Goal: Information Seeking & Learning: Learn about a topic

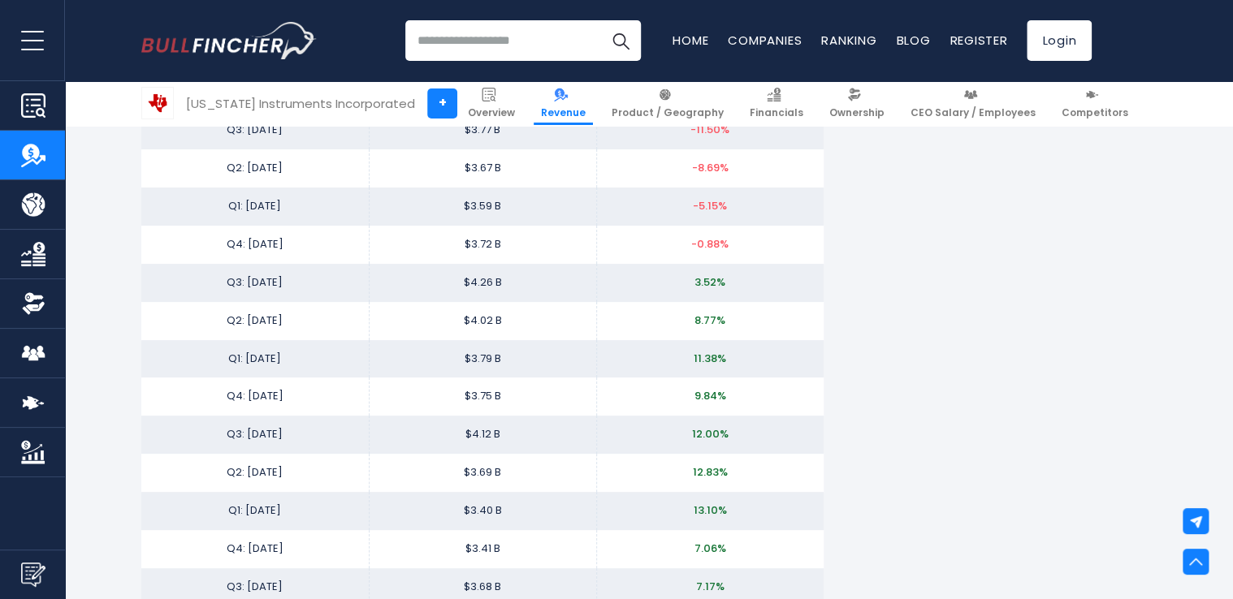
scroll to position [2599, 0]
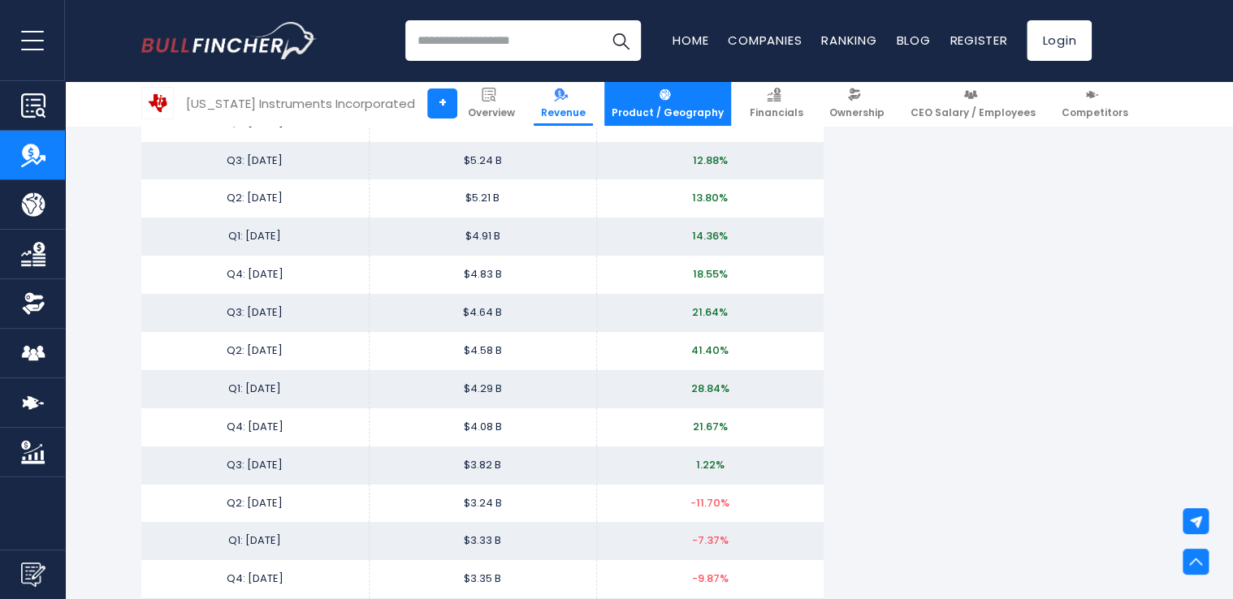
click at [633, 103] on link "Product / Geography" at bounding box center [667, 103] width 127 height 45
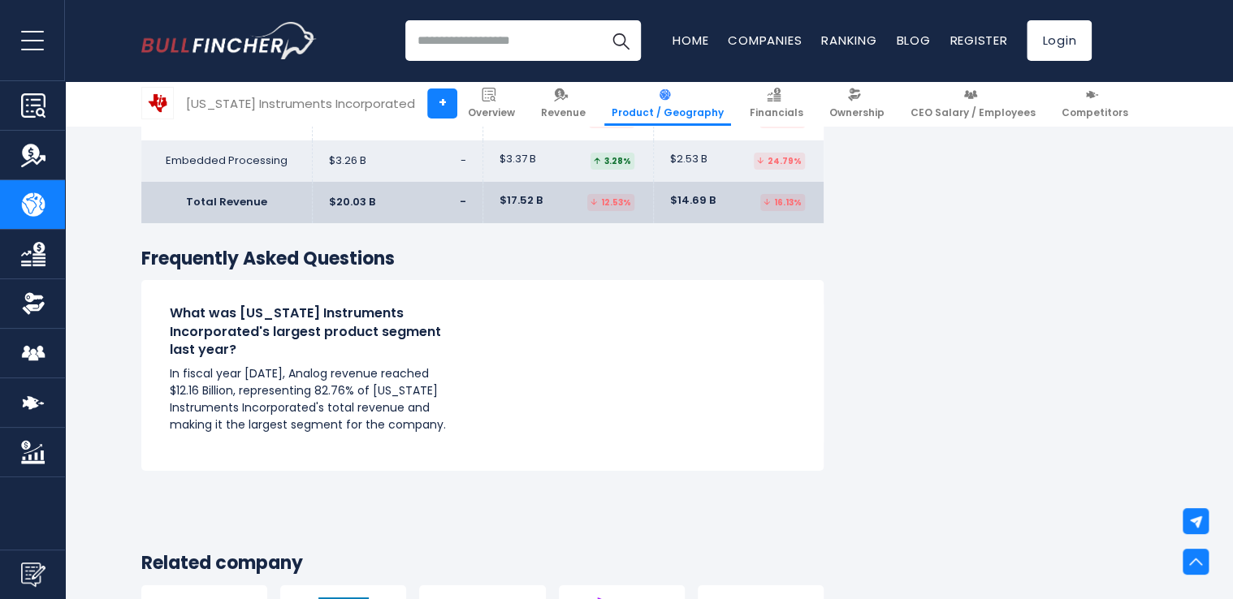
scroll to position [3816, 0]
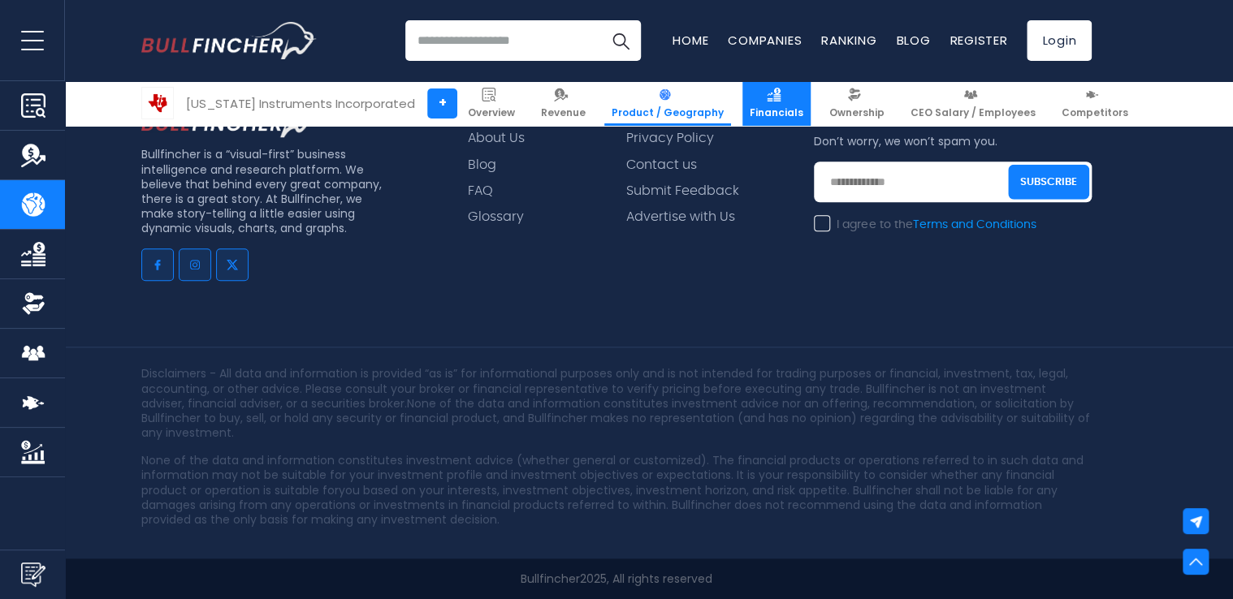
click at [754, 108] on span "Financials" at bounding box center [777, 112] width 54 height 13
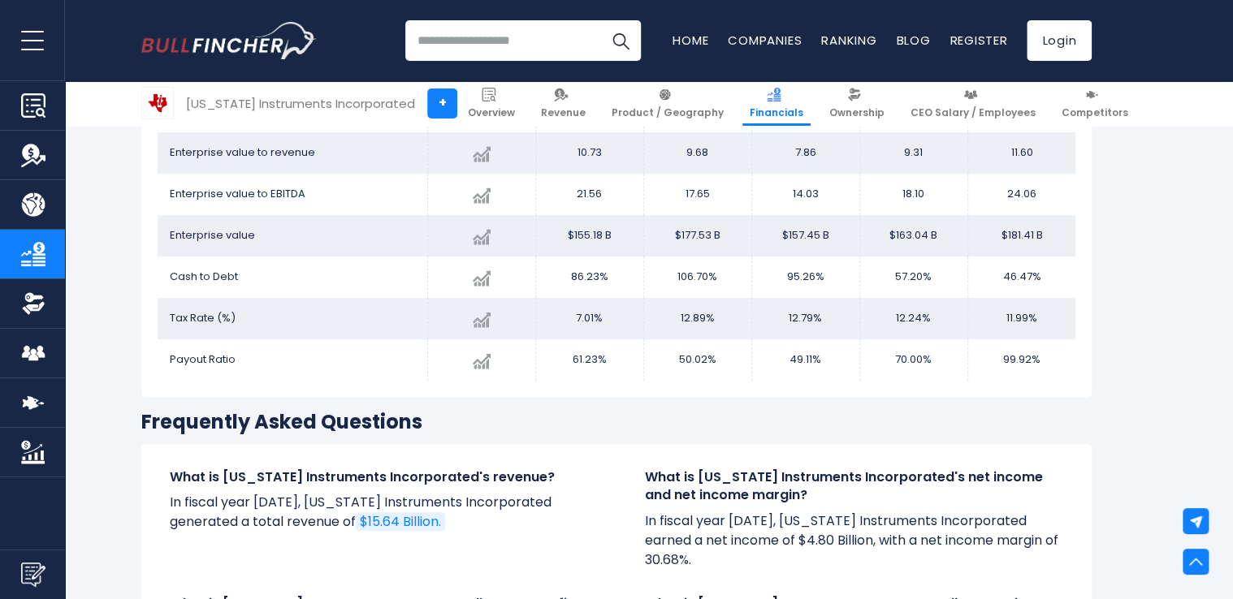
scroll to position [3161, 0]
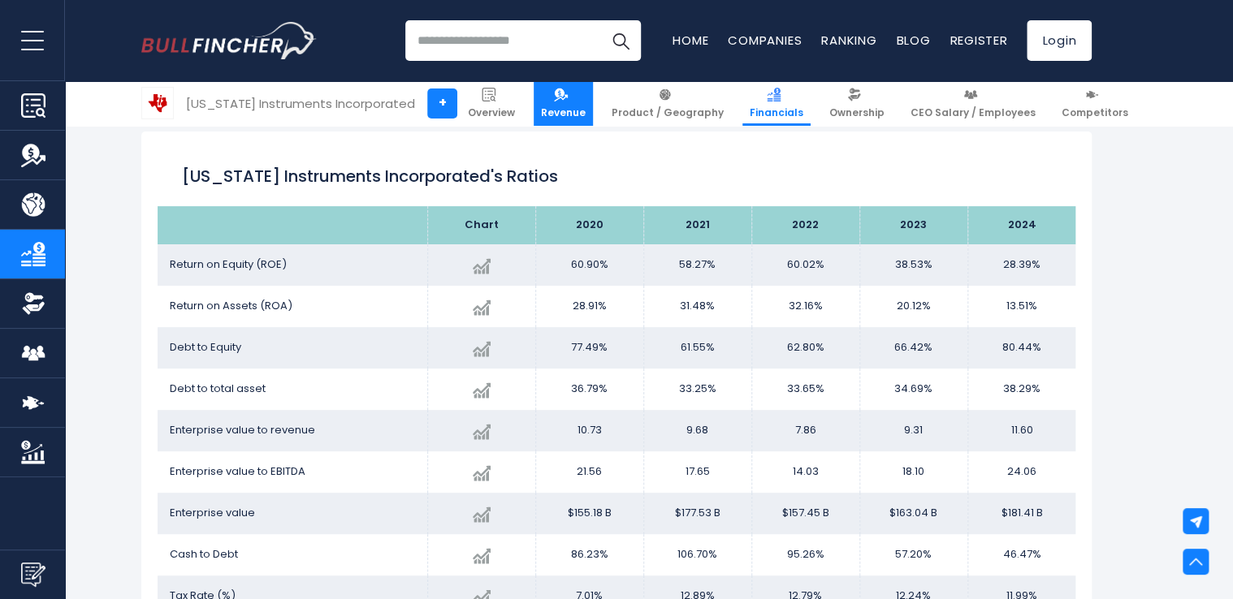
click at [551, 98] on link "Revenue" at bounding box center [563, 103] width 59 height 45
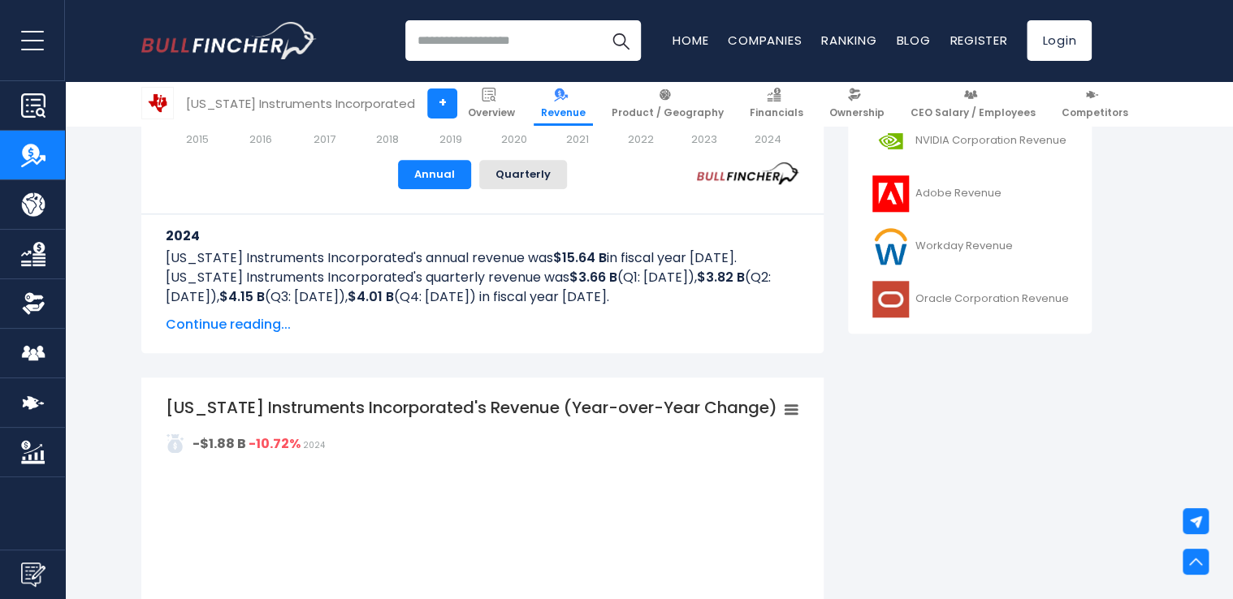
scroll to position [731, 0]
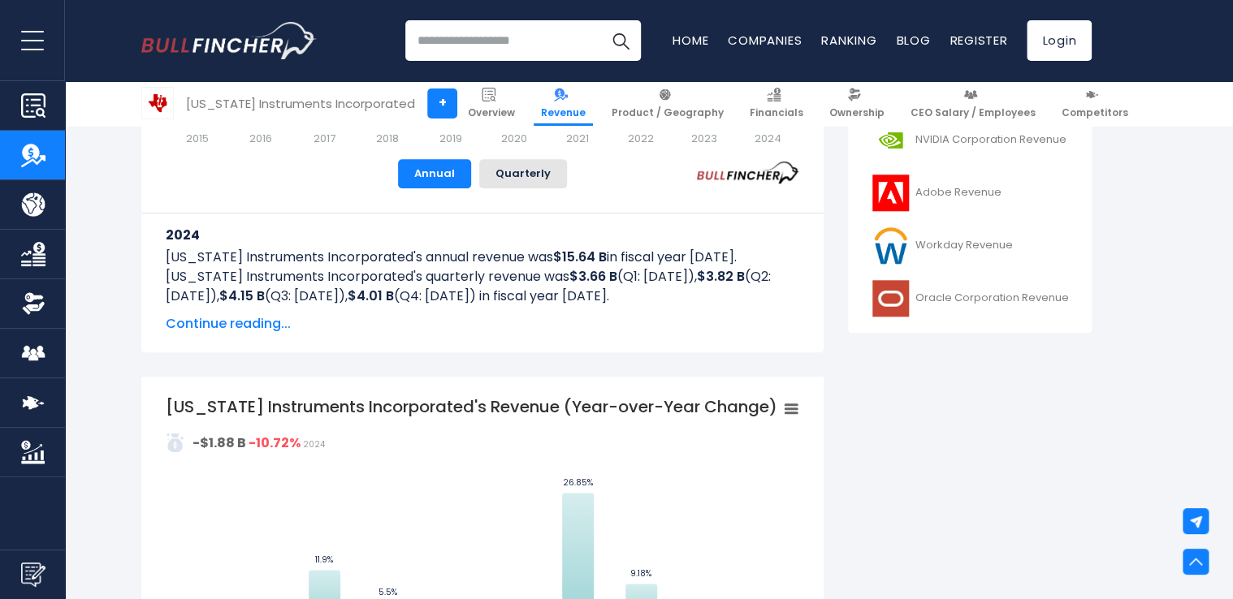
click at [282, 330] on span "Continue reading..." at bounding box center [482, 323] width 633 height 19
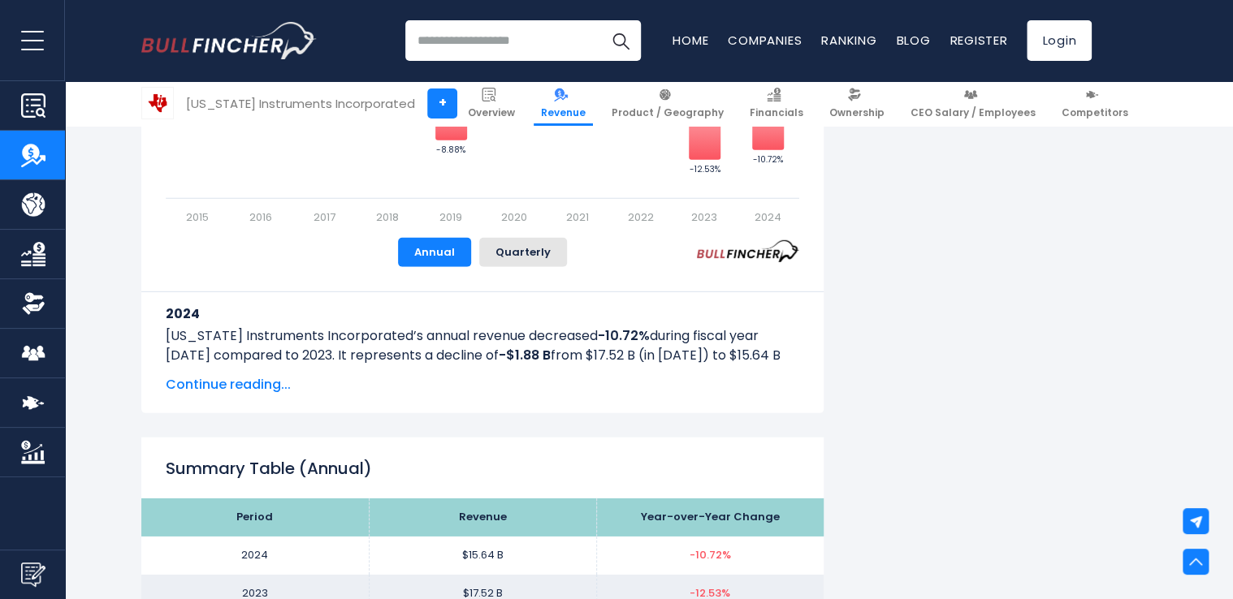
scroll to position [2274, 0]
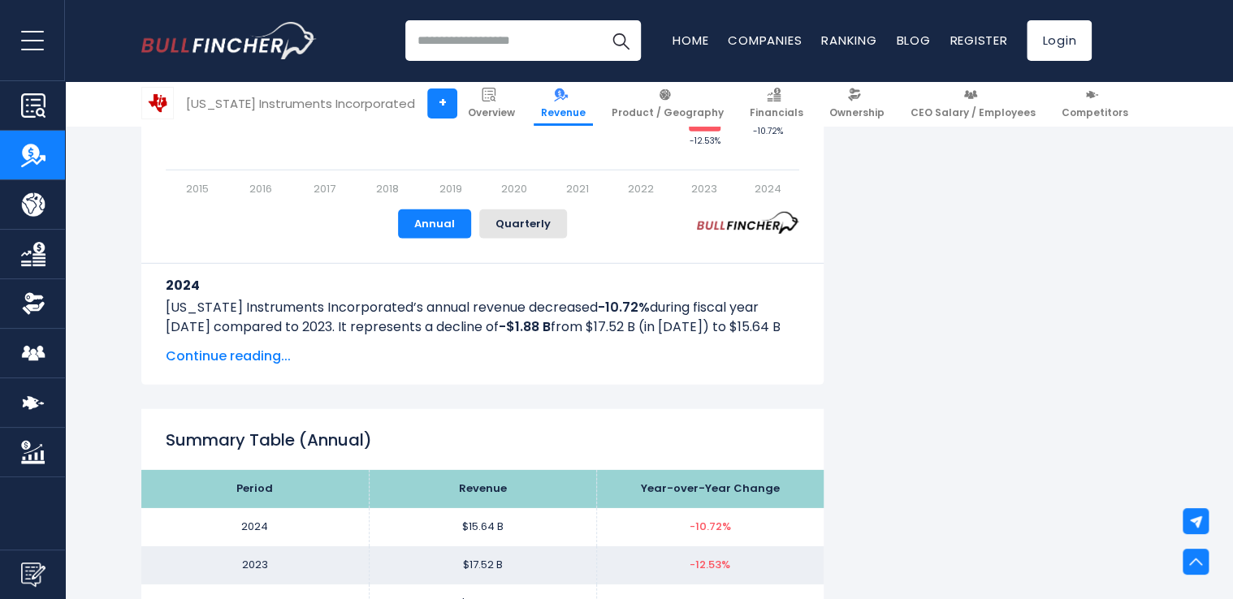
click at [258, 354] on span "Continue reading..." at bounding box center [482, 356] width 633 height 19
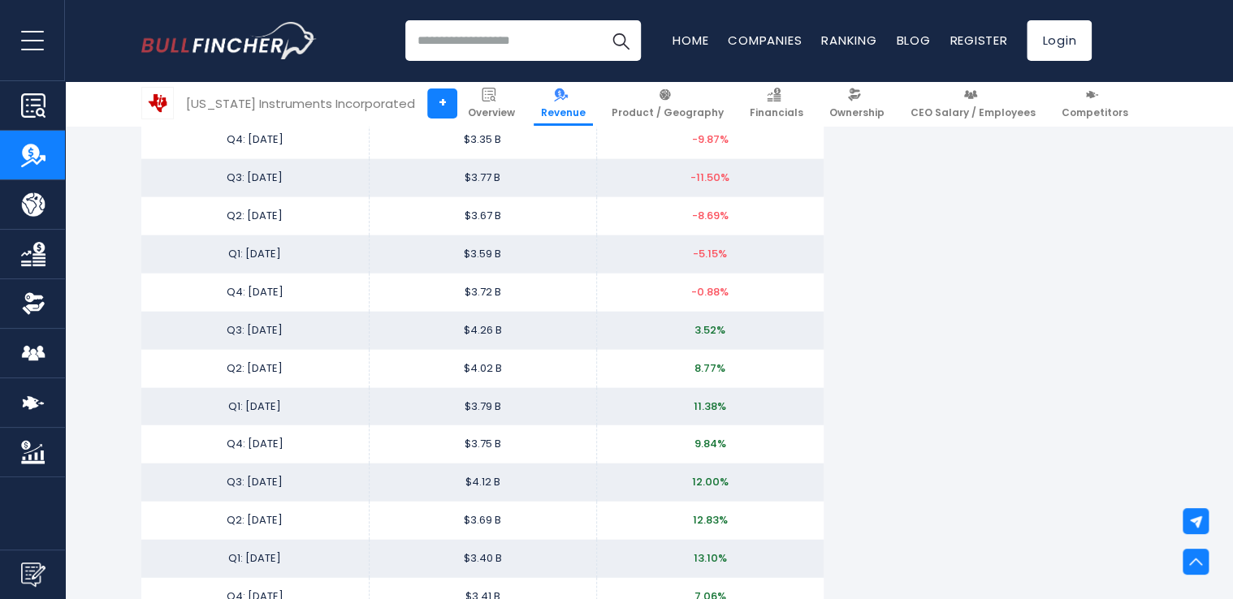
scroll to position [4548, 0]
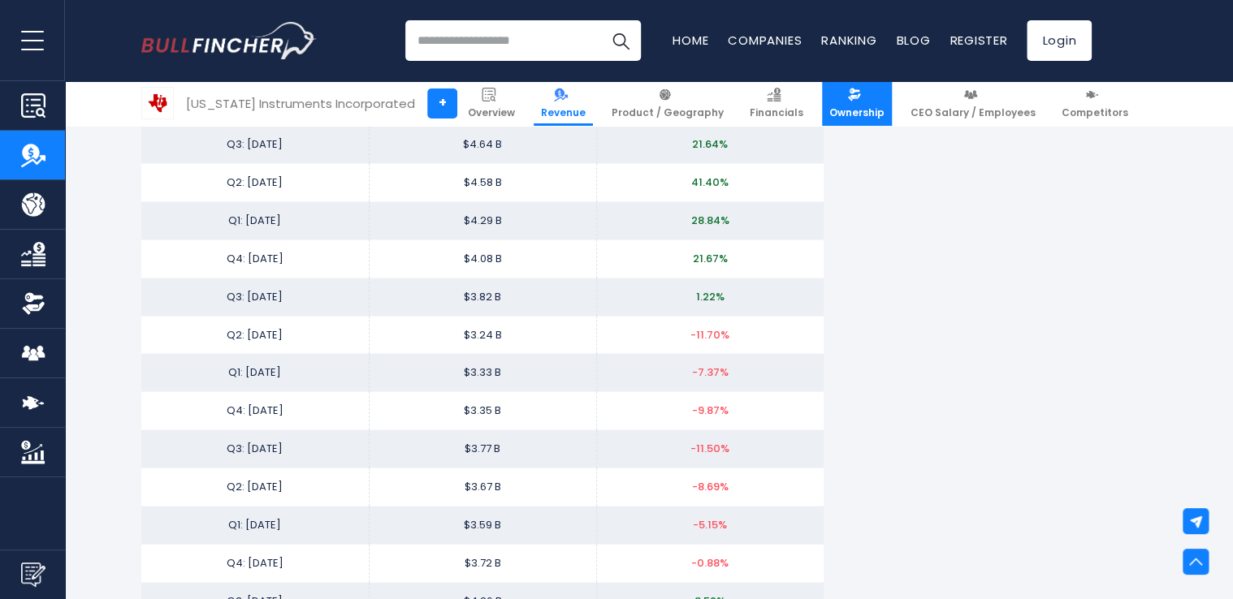
click at [838, 107] on span "Ownership" at bounding box center [856, 112] width 55 height 13
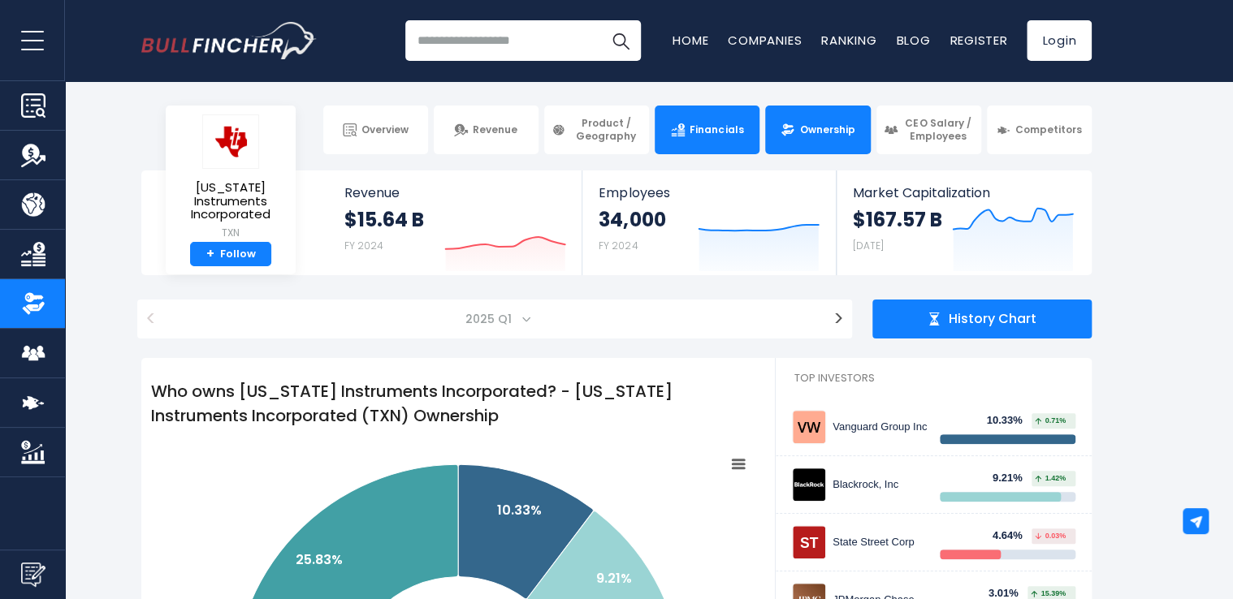
click at [718, 131] on span "Financials" at bounding box center [717, 129] width 54 height 13
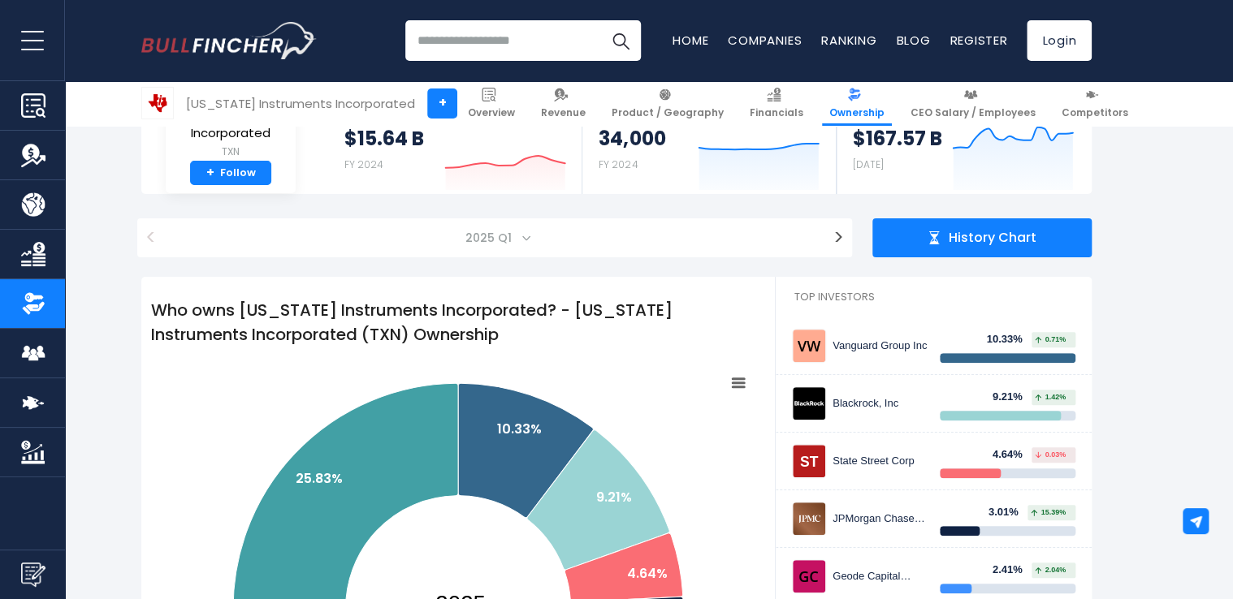
scroll to position [487, 0]
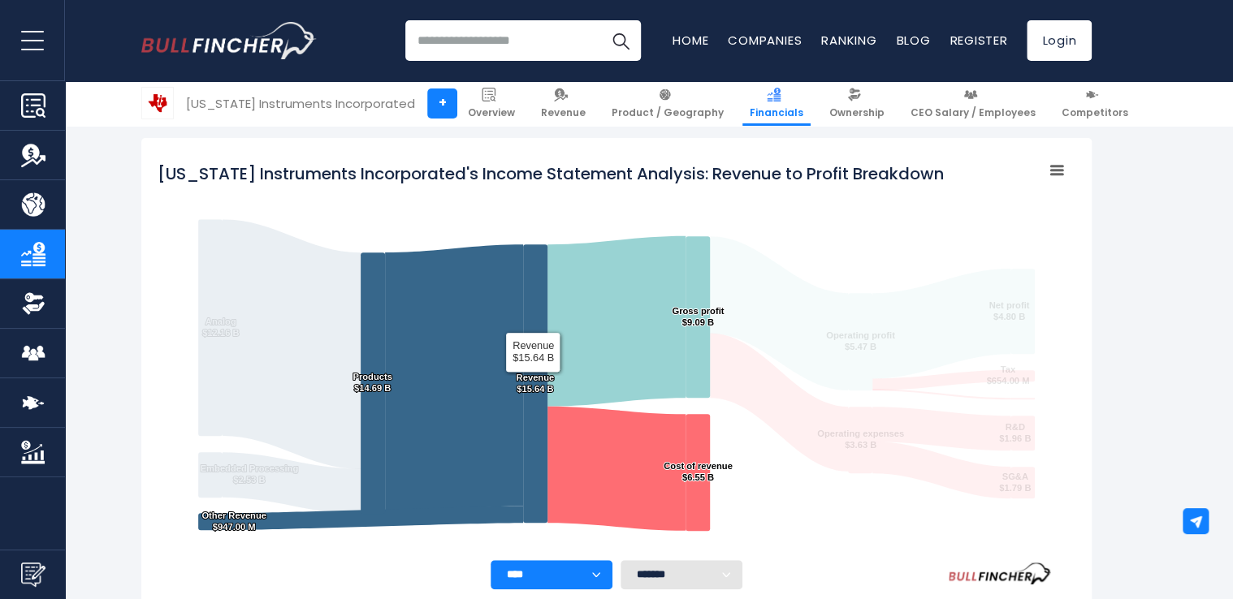
click at [533, 375] on text "Revenue ​ $15.64 B ​ Revenue ​ $15.64 B" at bounding box center [535, 383] width 38 height 21
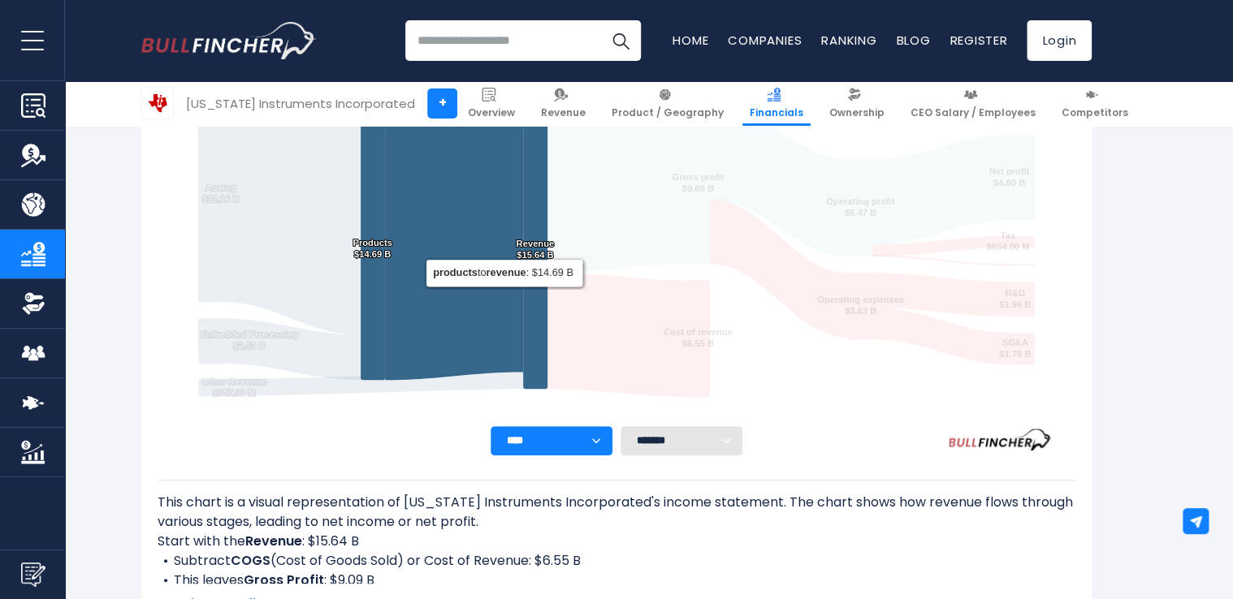
scroll to position [473, 0]
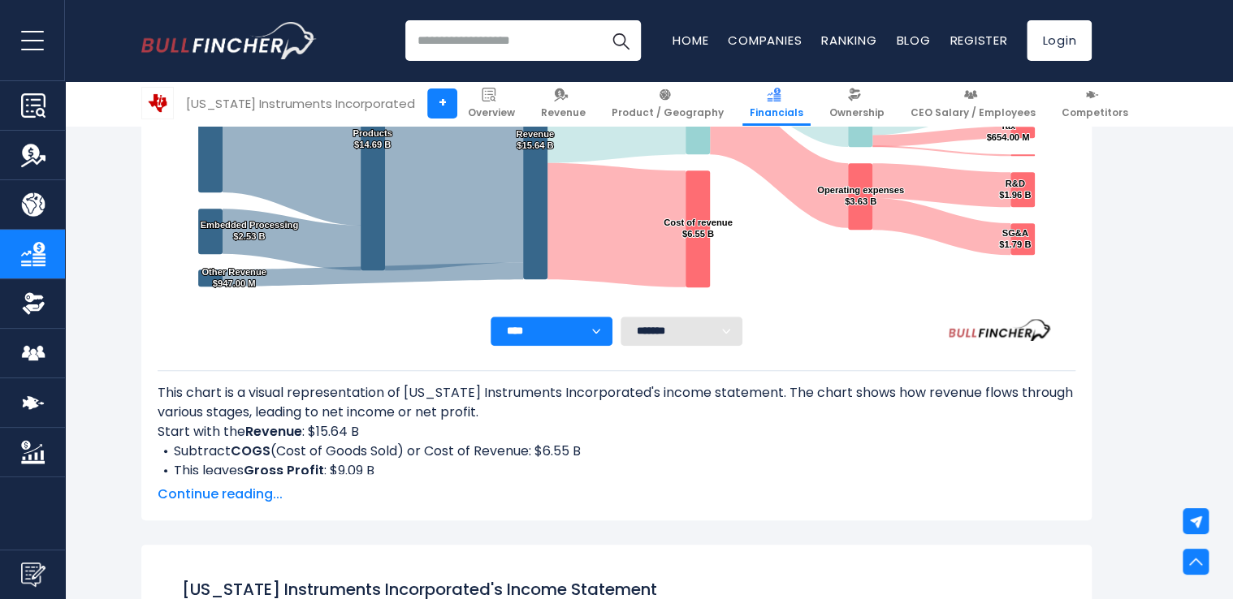
click at [243, 491] on span "Continue reading..." at bounding box center [617, 494] width 918 height 19
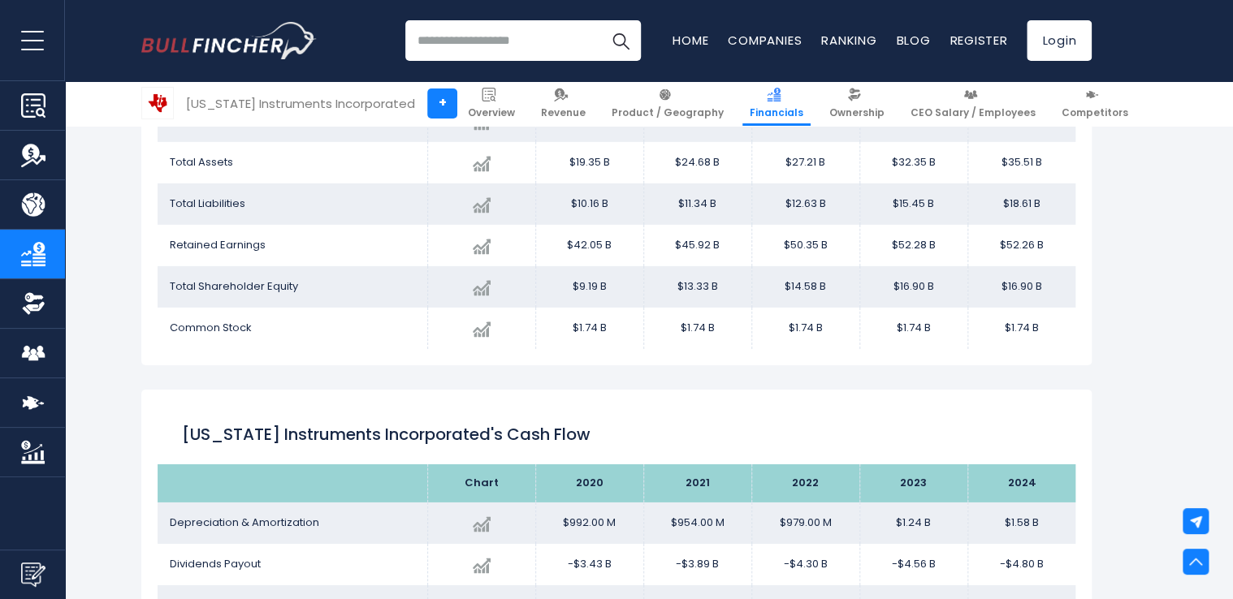
scroll to position [2422, 0]
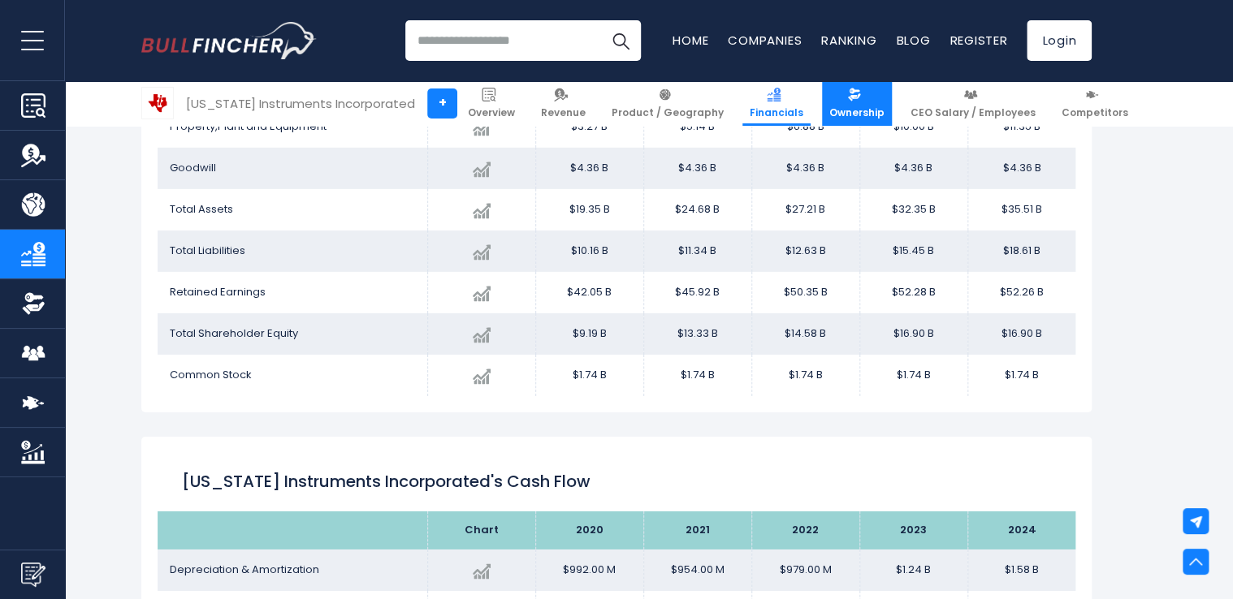
click at [829, 110] on span "Ownership" at bounding box center [856, 112] width 55 height 13
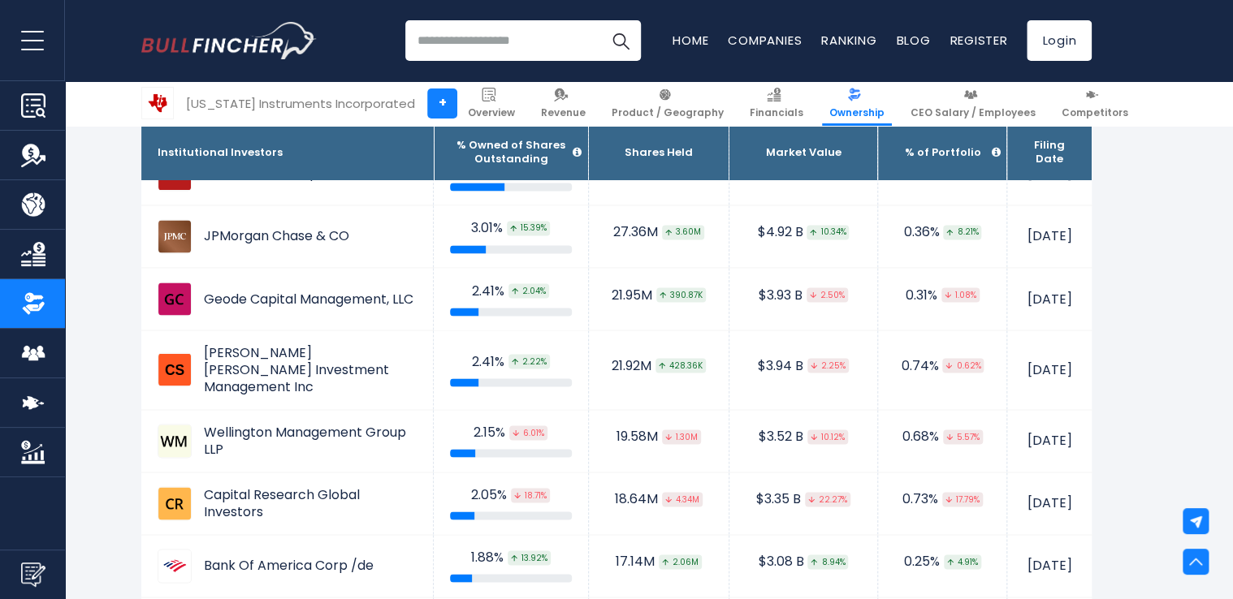
scroll to position [1381, 0]
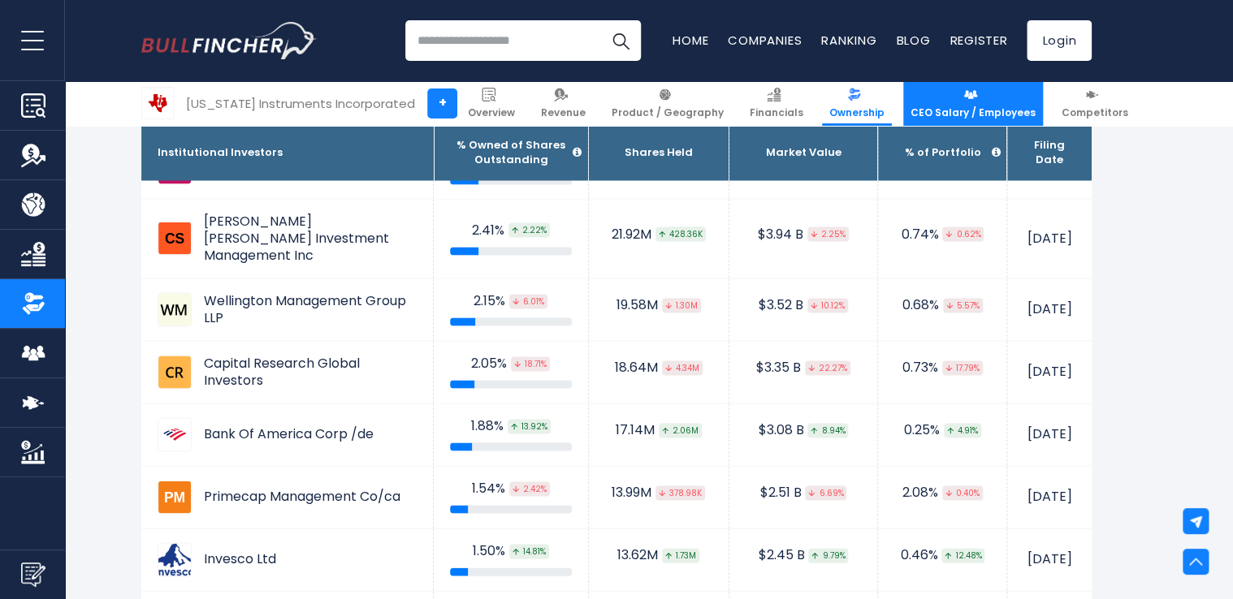
click at [975, 115] on span "CEO Salary / Employees" at bounding box center [972, 112] width 125 height 13
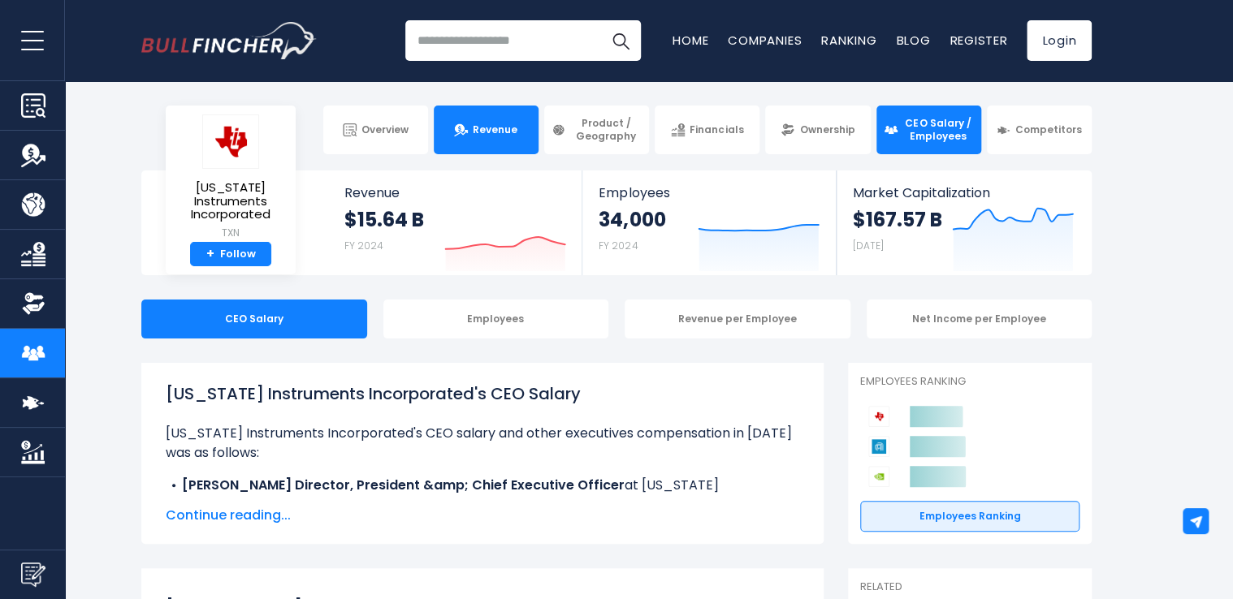
click at [495, 132] on span "Revenue" at bounding box center [495, 129] width 45 height 13
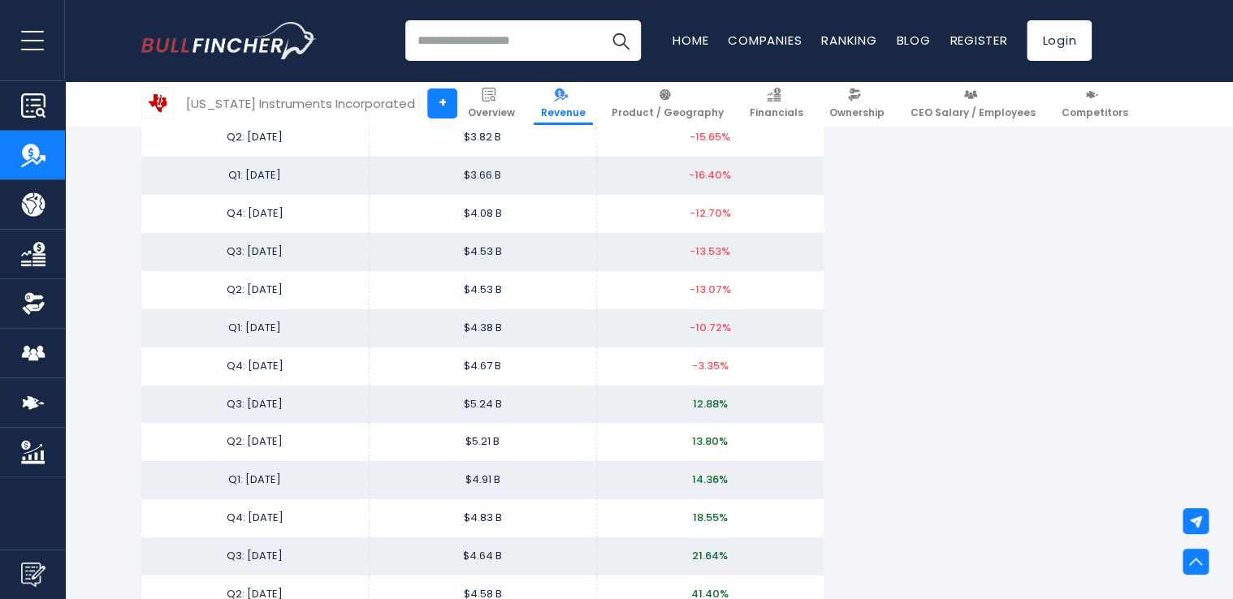
scroll to position [2842, 0]
